Goal: Find specific fact: Find specific page/section

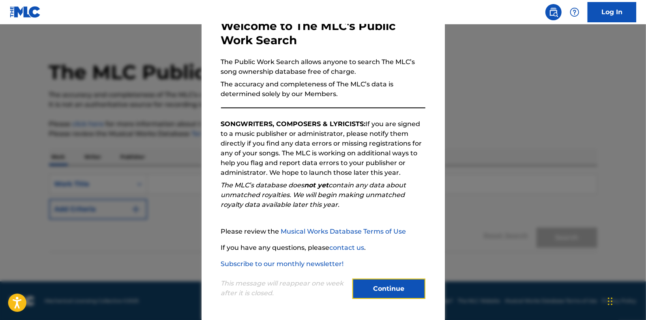
click at [369, 283] on button "Continue" at bounding box center [389, 289] width 73 height 20
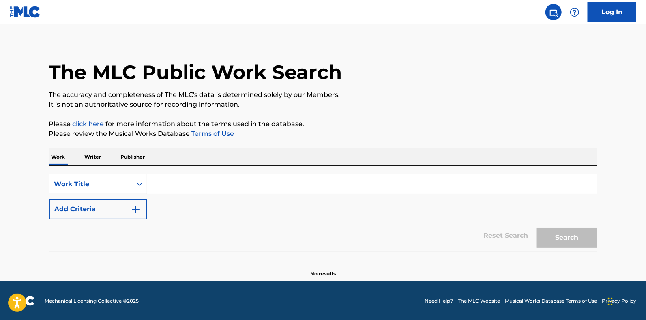
click at [170, 181] on input "Search Form" at bounding box center [372, 183] width 450 height 19
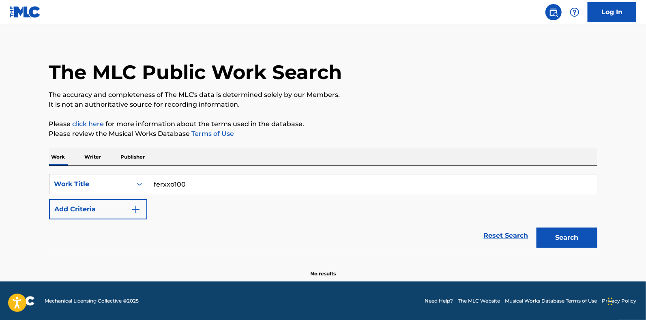
click at [537, 228] on button "Search" at bounding box center [567, 238] width 61 height 20
drag, startPoint x: 196, startPoint y: 185, endPoint x: 141, endPoint y: 183, distance: 55.7
click at [141, 183] on div "SearchWithCriteria13a2314f-99c7-4430-a772-0805f25cfec0 Work Title ferxxo100" at bounding box center [323, 184] width 549 height 20
type input "xxo100"
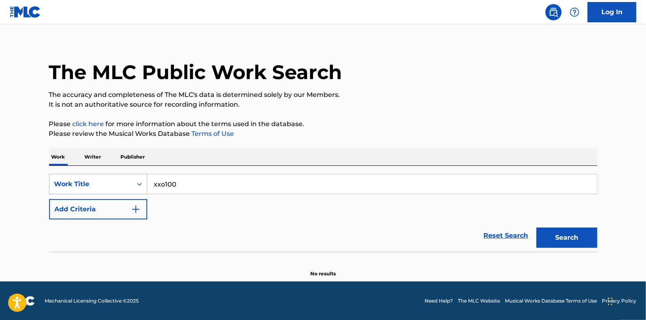
click at [537, 228] on button "Search" at bounding box center [567, 238] width 61 height 20
click at [102, 155] on p "Writer" at bounding box center [93, 156] width 22 height 17
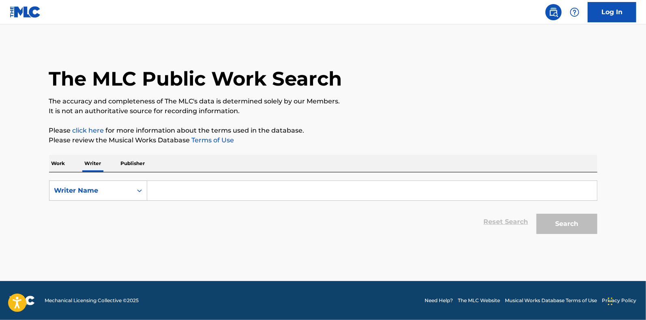
click at [192, 195] on input "Search Form" at bounding box center [372, 190] width 450 height 19
type input "graux"
click at [537, 214] on button "Search" at bounding box center [567, 224] width 61 height 20
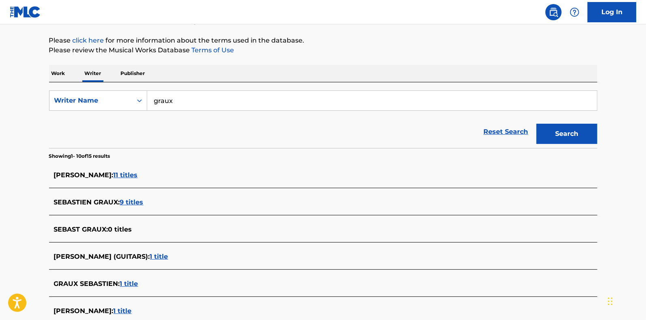
scroll to position [93, 0]
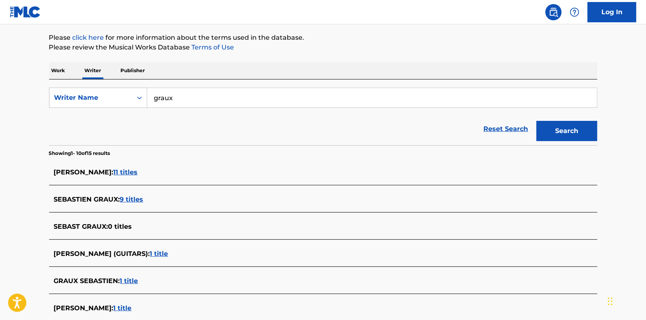
click at [133, 173] on span "11 titles" at bounding box center [126, 172] width 24 height 8
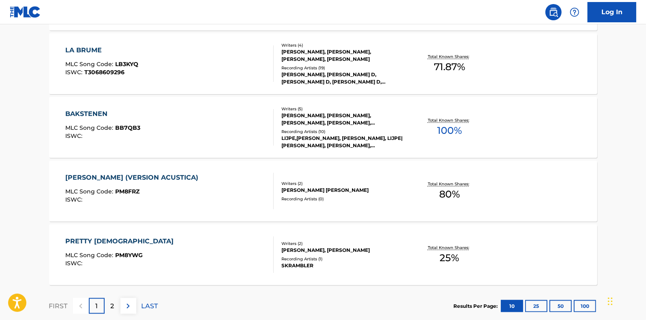
scroll to position [673, 0]
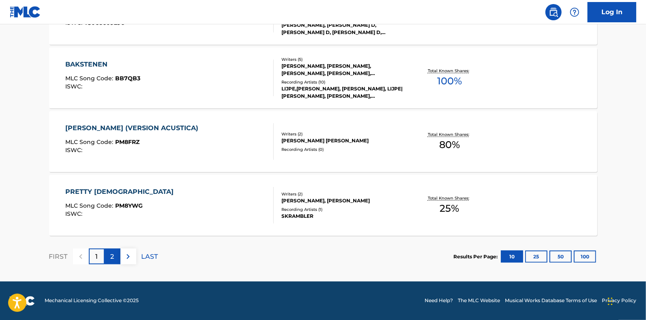
click at [110, 263] on div "2" at bounding box center [113, 257] width 16 height 16
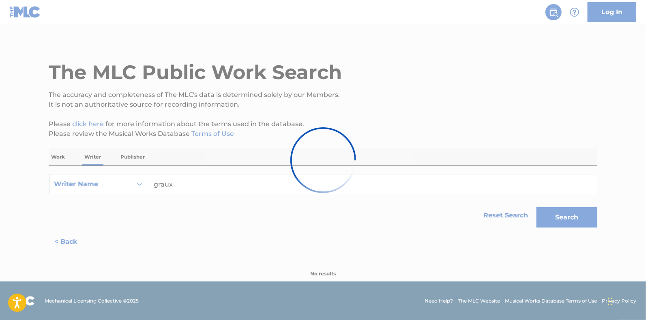
scroll to position [99, 0]
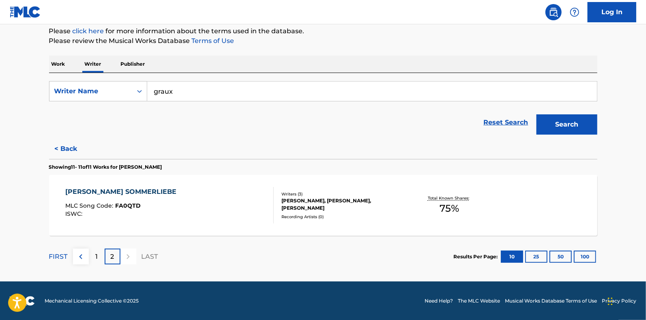
click at [196, 92] on input "graux" at bounding box center [372, 91] width 450 height 19
click at [537, 114] on button "Search" at bounding box center [567, 124] width 61 height 20
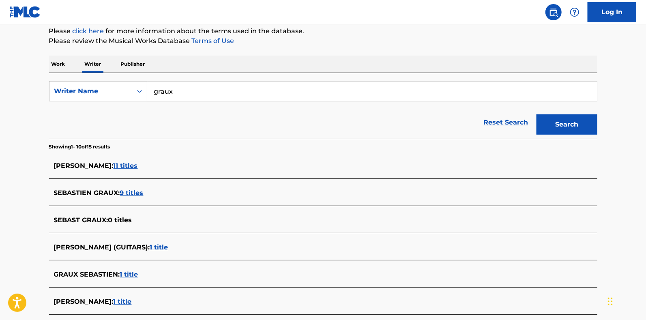
scroll to position [120, 0]
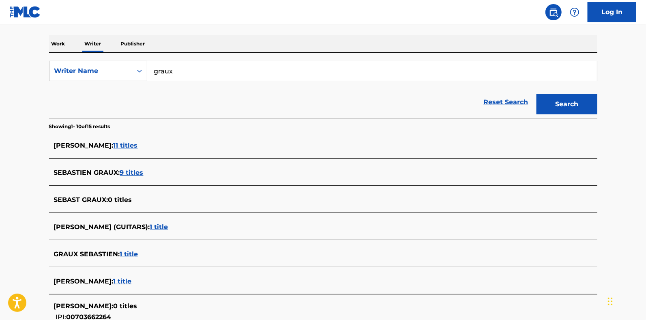
click at [130, 170] on span "9 titles" at bounding box center [132, 173] width 24 height 8
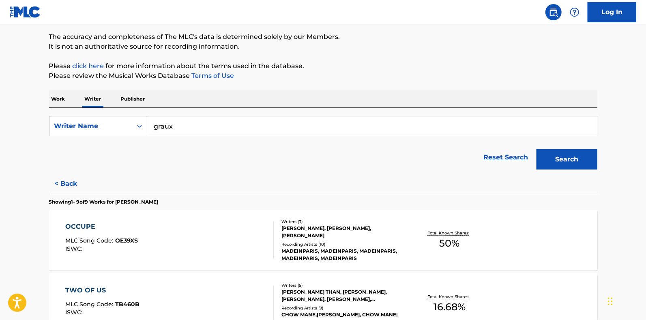
scroll to position [63, 0]
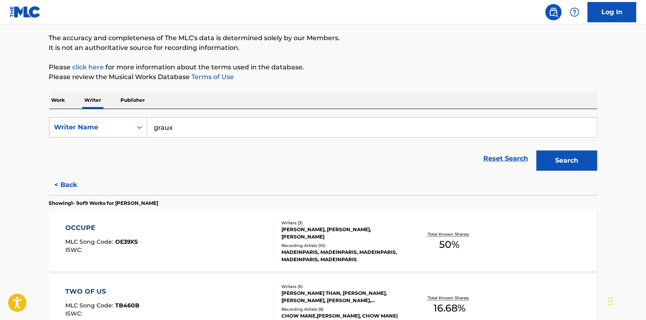
click at [65, 100] on p "Work" at bounding box center [58, 100] width 19 height 17
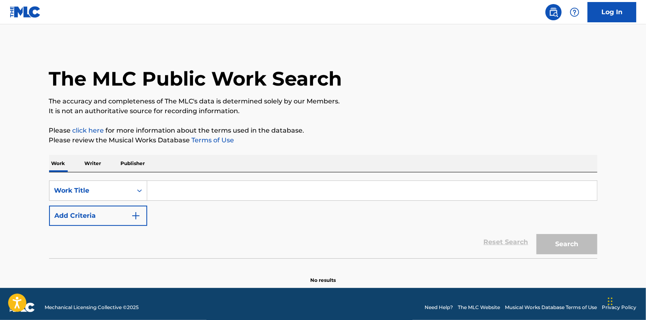
click at [171, 194] on input "Search Form" at bounding box center [372, 190] width 450 height 19
click at [537, 234] on button "Search" at bounding box center [567, 244] width 61 height 20
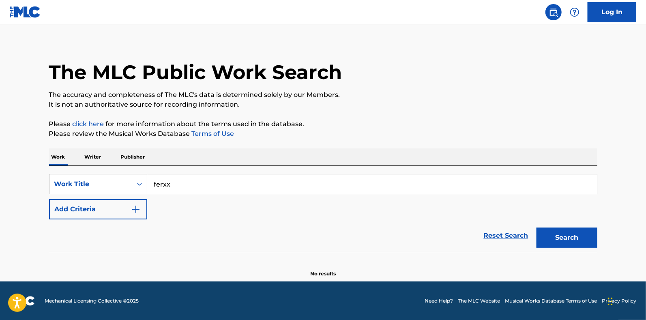
click at [182, 189] on input "ferxx" at bounding box center [372, 183] width 450 height 19
type input "ferxxo"
click at [537, 228] on button "Search" at bounding box center [567, 238] width 61 height 20
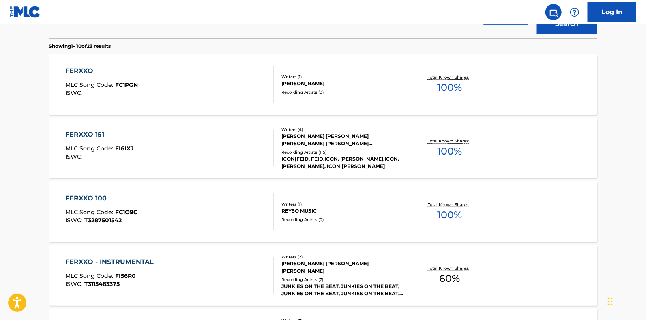
scroll to position [226, 0]
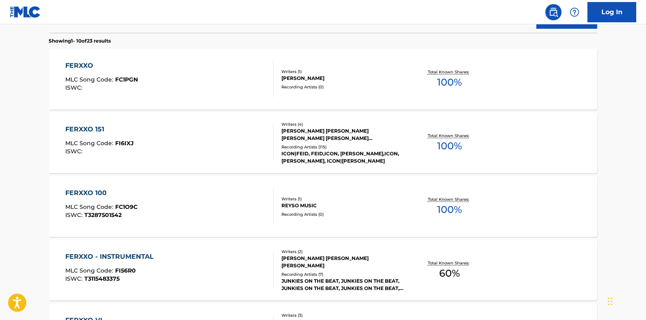
click at [86, 192] on div "FERXXO 100" at bounding box center [101, 193] width 72 height 10
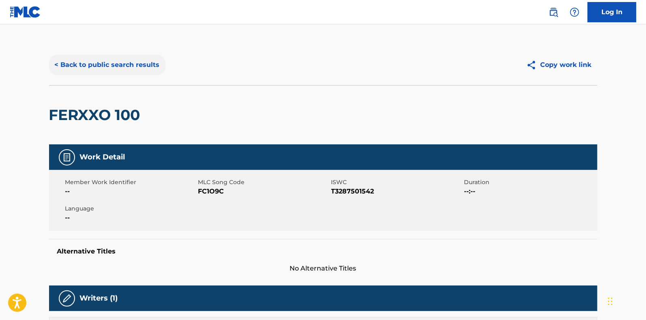
click at [114, 61] on button "< Back to public search results" at bounding box center [107, 65] width 116 height 20
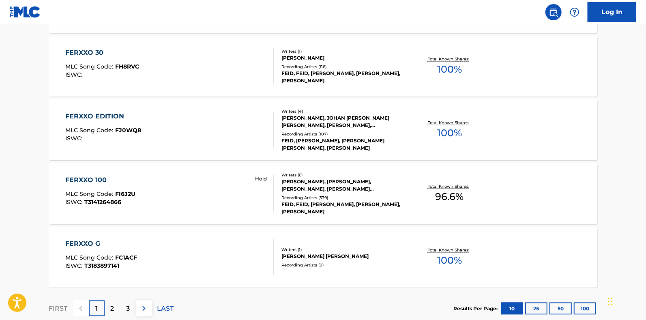
scroll to position [626, 0]
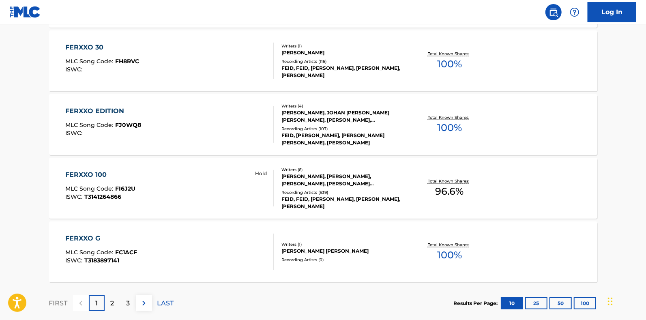
click at [90, 177] on div "FERXXO 100" at bounding box center [100, 175] width 70 height 10
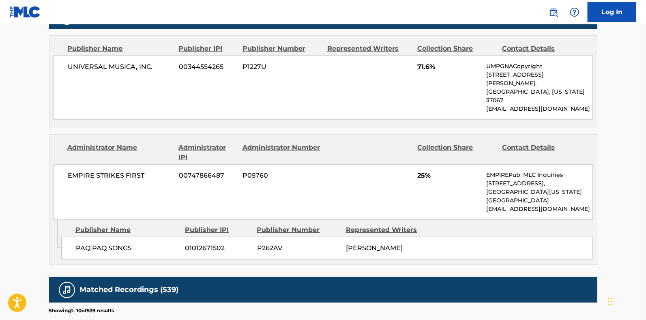
scroll to position [438, 0]
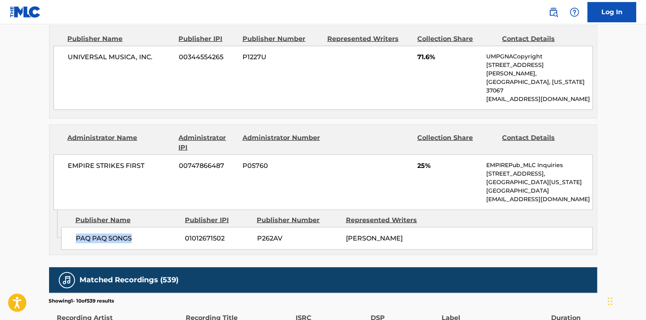
drag, startPoint x: 133, startPoint y: 219, endPoint x: 76, endPoint y: 215, distance: 56.5
click at [76, 234] on span "PAQ PAQ SONGS" at bounding box center [127, 239] width 103 height 10
copy span "PAQ PAQ SONGS"
drag, startPoint x: 151, startPoint y: 149, endPoint x: 69, endPoint y: 147, distance: 82.4
click at [69, 161] on span "EMPIRE STRIKES FIRST" at bounding box center [120, 166] width 105 height 10
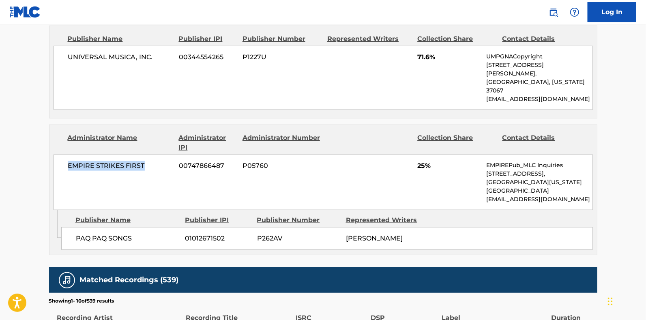
copy span "EMPIRE STRIKES FIRST"
drag, startPoint x: 268, startPoint y: 151, endPoint x: 244, endPoint y: 149, distance: 24.0
click at [244, 161] on span "P05760" at bounding box center [282, 166] width 79 height 10
copy span "P05760"
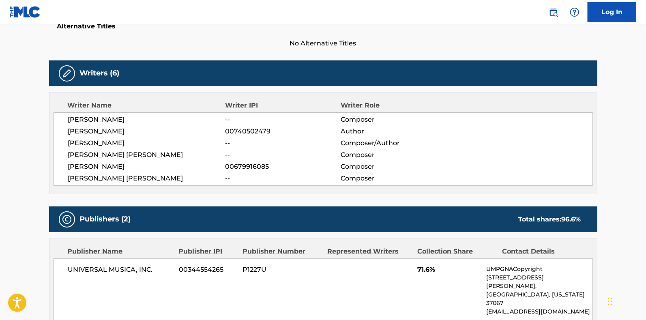
scroll to position [211, 0]
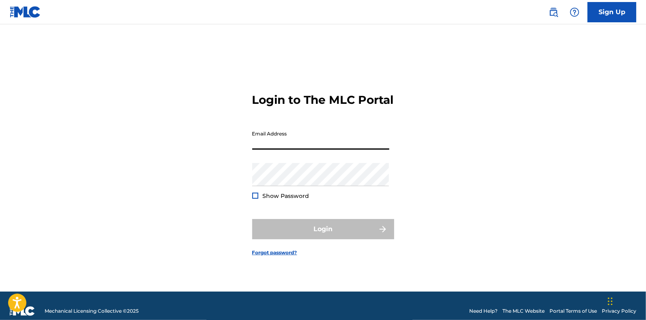
click at [308, 148] on input "Email Address" at bounding box center [320, 138] width 137 height 23
type input "[EMAIL_ADDRESS][DOMAIN_NAME]"
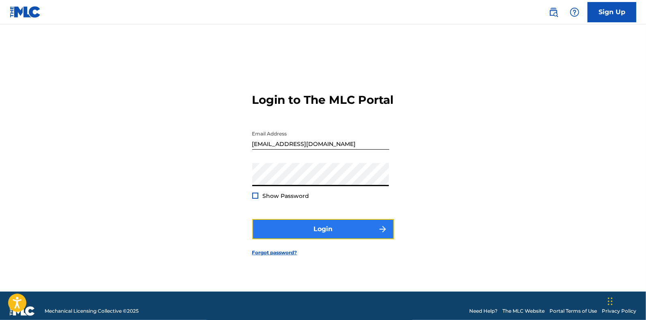
click at [299, 236] on button "Login" at bounding box center [323, 229] width 142 height 20
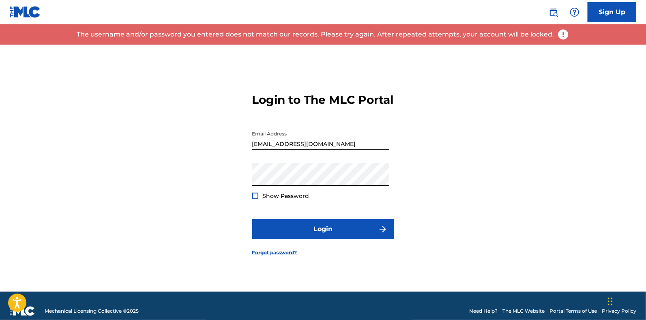
click at [256, 199] on div at bounding box center [255, 196] width 6 height 6
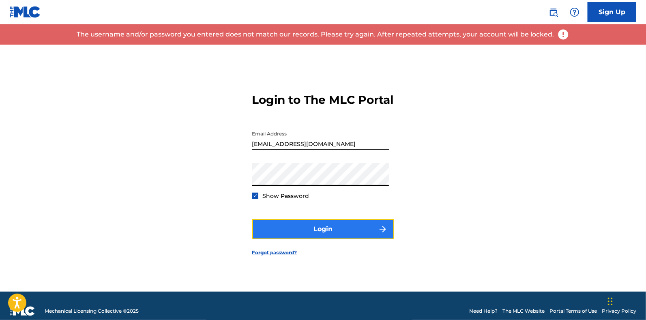
click at [303, 232] on button "Login" at bounding box center [323, 229] width 142 height 20
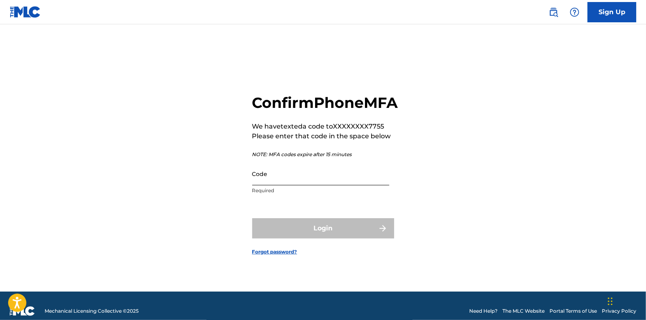
click at [302, 185] on input "Code" at bounding box center [320, 173] width 137 height 23
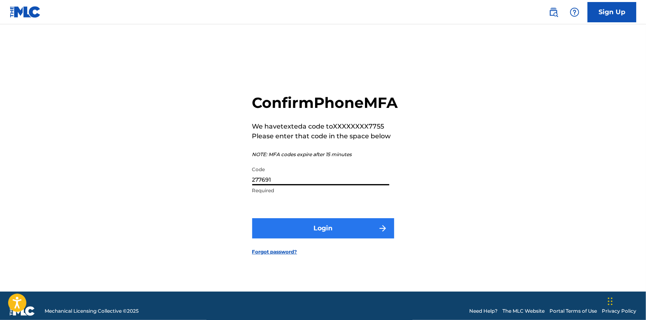
type input "277691"
click at [309, 239] on button "Login" at bounding box center [323, 228] width 142 height 20
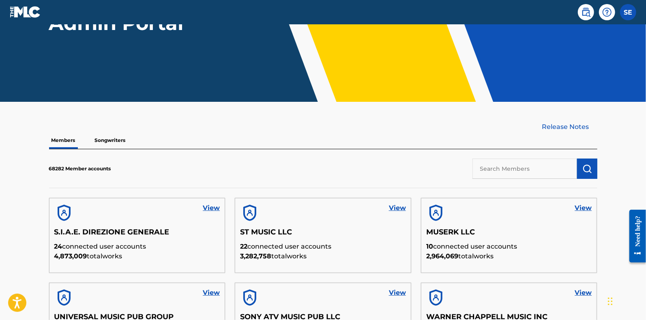
scroll to position [122, 0]
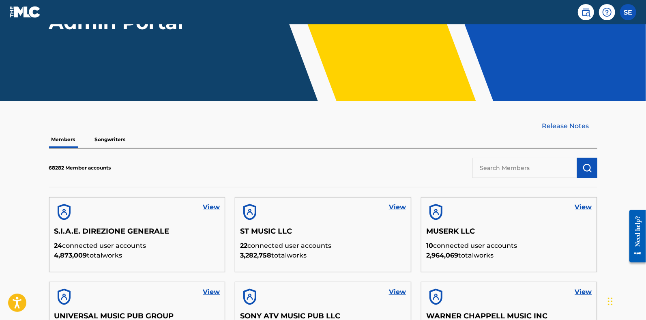
click at [525, 155] on div "68282 Member accounts" at bounding box center [323, 167] width 549 height 39
click at [540, 169] on input "text" at bounding box center [525, 168] width 105 height 20
paste input "PAQ PAQ SONGS"
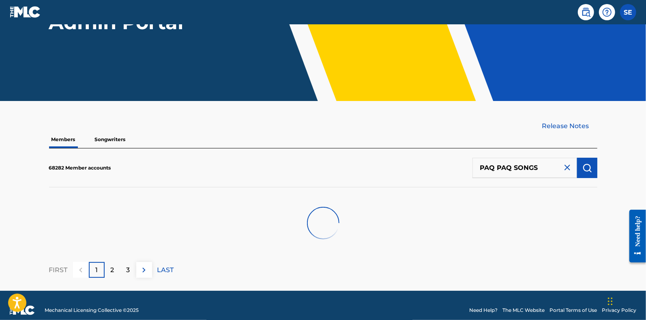
scroll to position [87, 0]
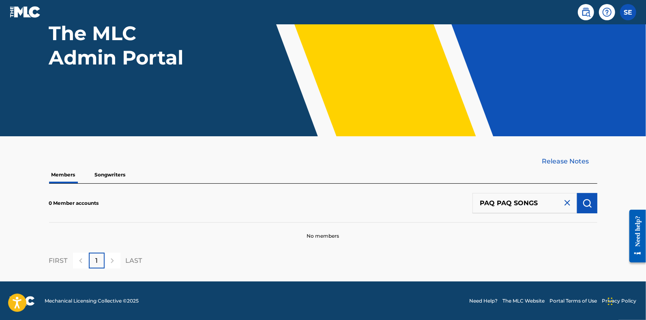
drag, startPoint x: 548, startPoint y: 205, endPoint x: 445, endPoint y: 202, distance: 103.1
click at [445, 202] on div "0 Member accounts PAQ PAQ SONGS" at bounding box center [323, 203] width 549 height 39
paste input "EMPIRE STRIKES FIRST"
type input "EMPIRE STRIKES FIRST"
click at [567, 204] on img at bounding box center [568, 203] width 10 height 10
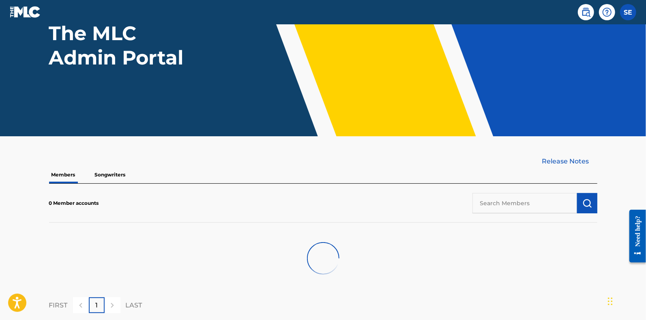
click at [540, 204] on input "text" at bounding box center [525, 203] width 105 height 20
paste input "P05760"
type input "P05760"
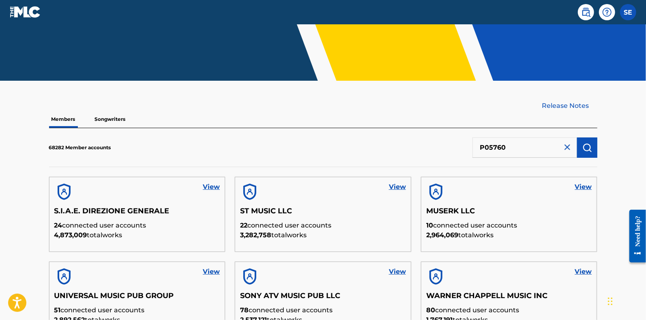
scroll to position [143, 0]
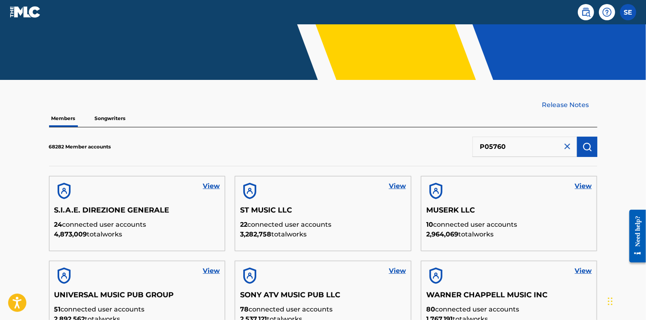
click at [525, 142] on input "P05760" at bounding box center [525, 147] width 105 height 20
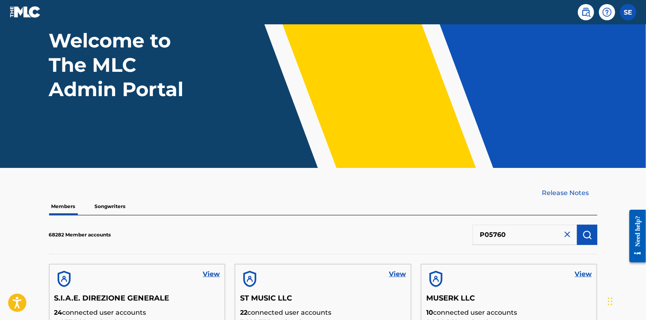
scroll to position [0, 0]
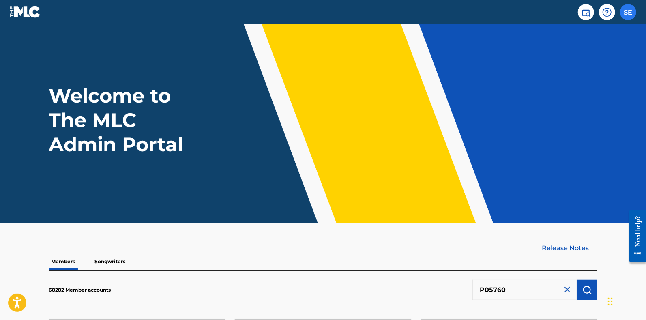
click at [631, 12] on label at bounding box center [628, 12] width 16 height 16
click at [628, 12] on input "SE Serona [PERSON_NAME] [PERSON_NAME][EMAIL_ADDRESS][DOMAIN_NAME] Profile Log o…" at bounding box center [628, 12] width 0 height 0
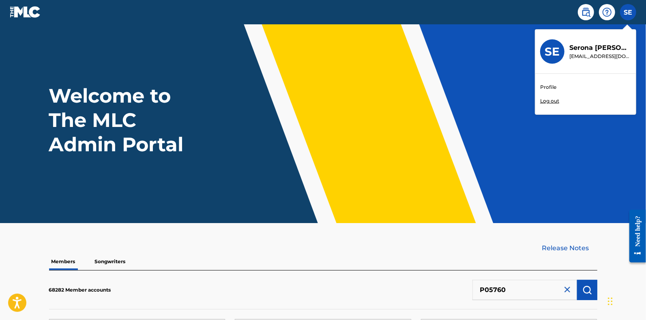
click at [554, 100] on p "Log out" at bounding box center [549, 100] width 19 height 7
click at [628, 12] on input "SE Serona [PERSON_NAME] [PERSON_NAME][EMAIL_ADDRESS][DOMAIN_NAME] Profile Log o…" at bounding box center [628, 12] width 0 height 0
